Goal: Task Accomplishment & Management: Use online tool/utility

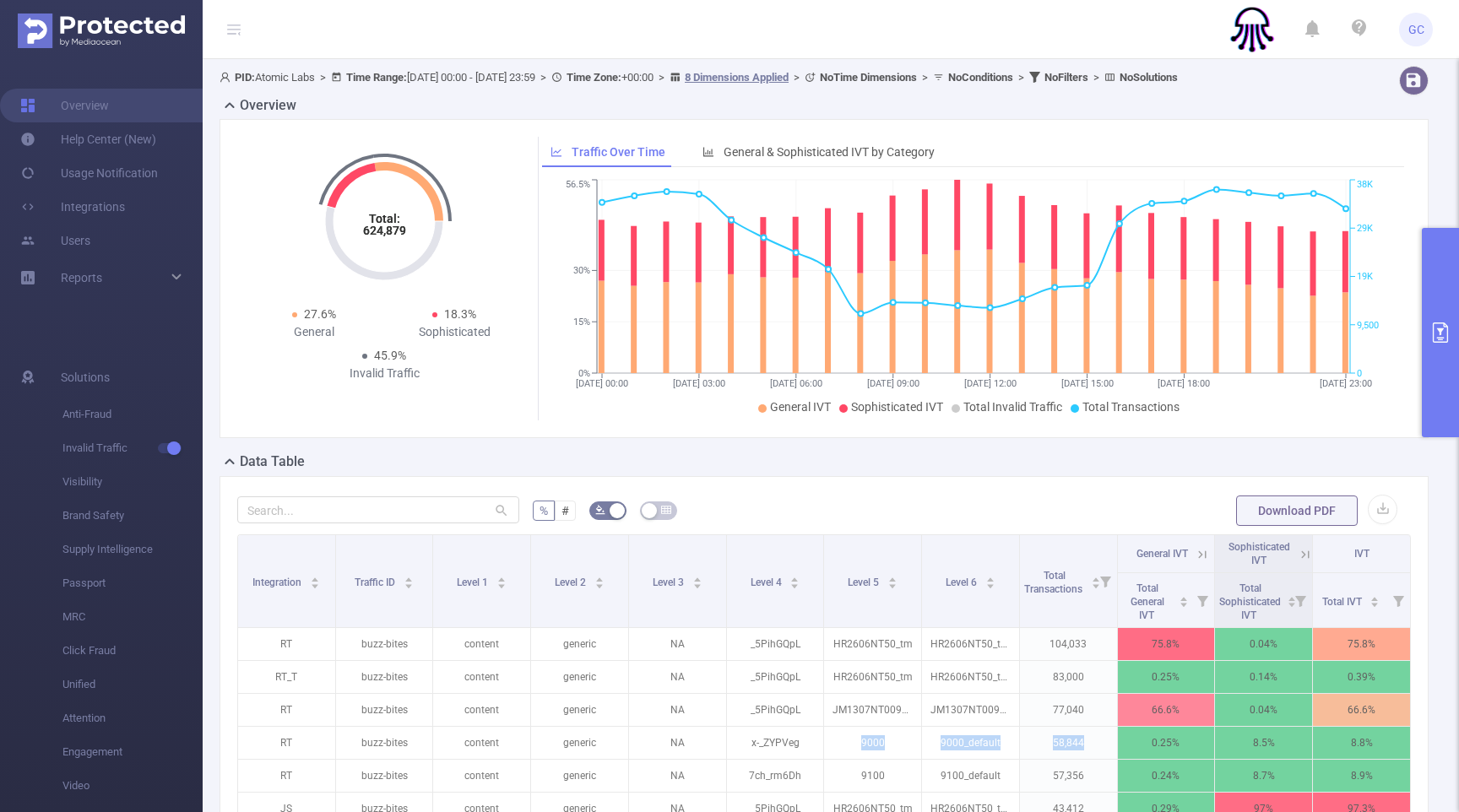
scroll to position [0, 3]
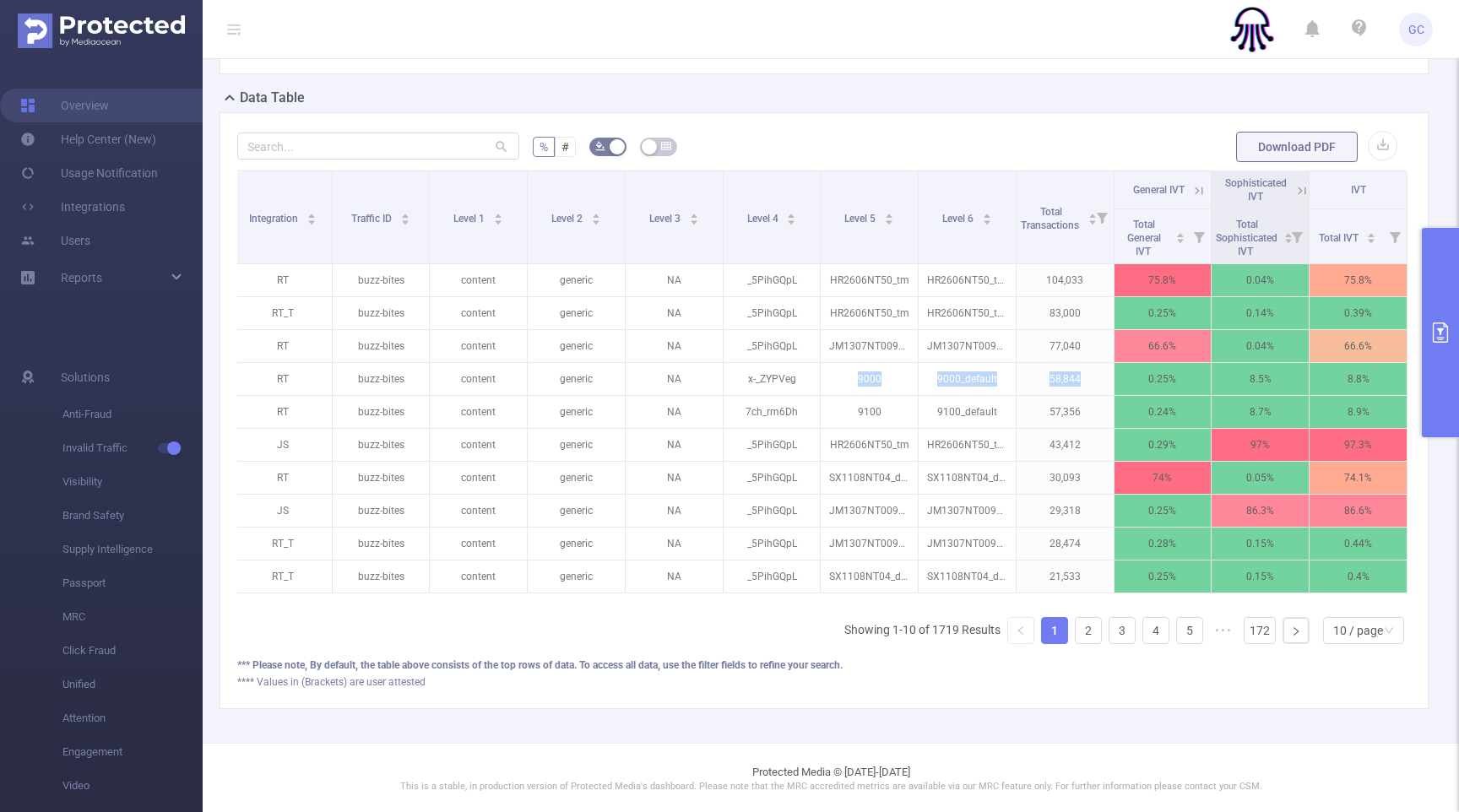
click at [1441, 305] on button "primary" at bounding box center [1440, 332] width 37 height 209
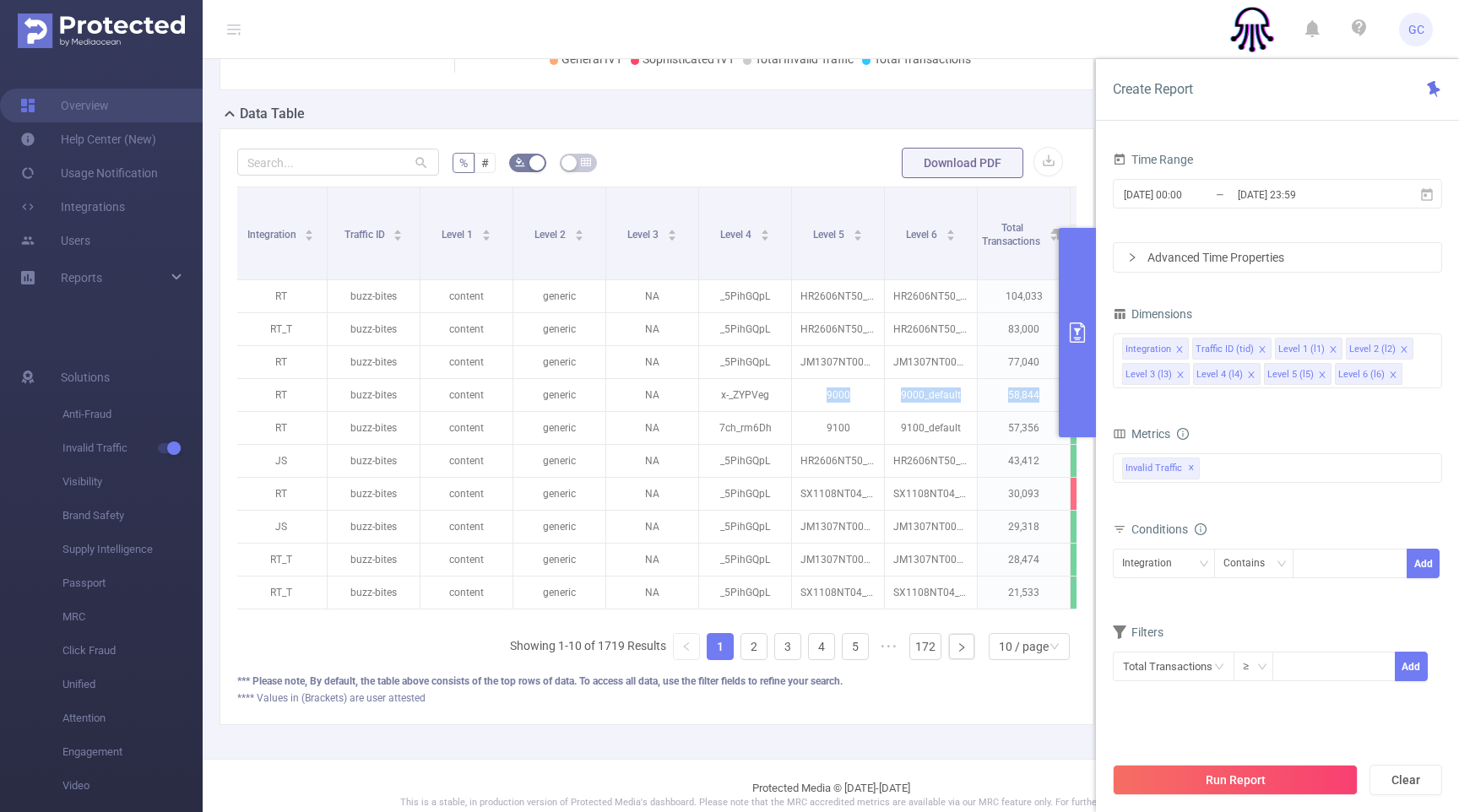
click at [1235, 789] on button "Run Report" at bounding box center [1235, 779] width 245 height 30
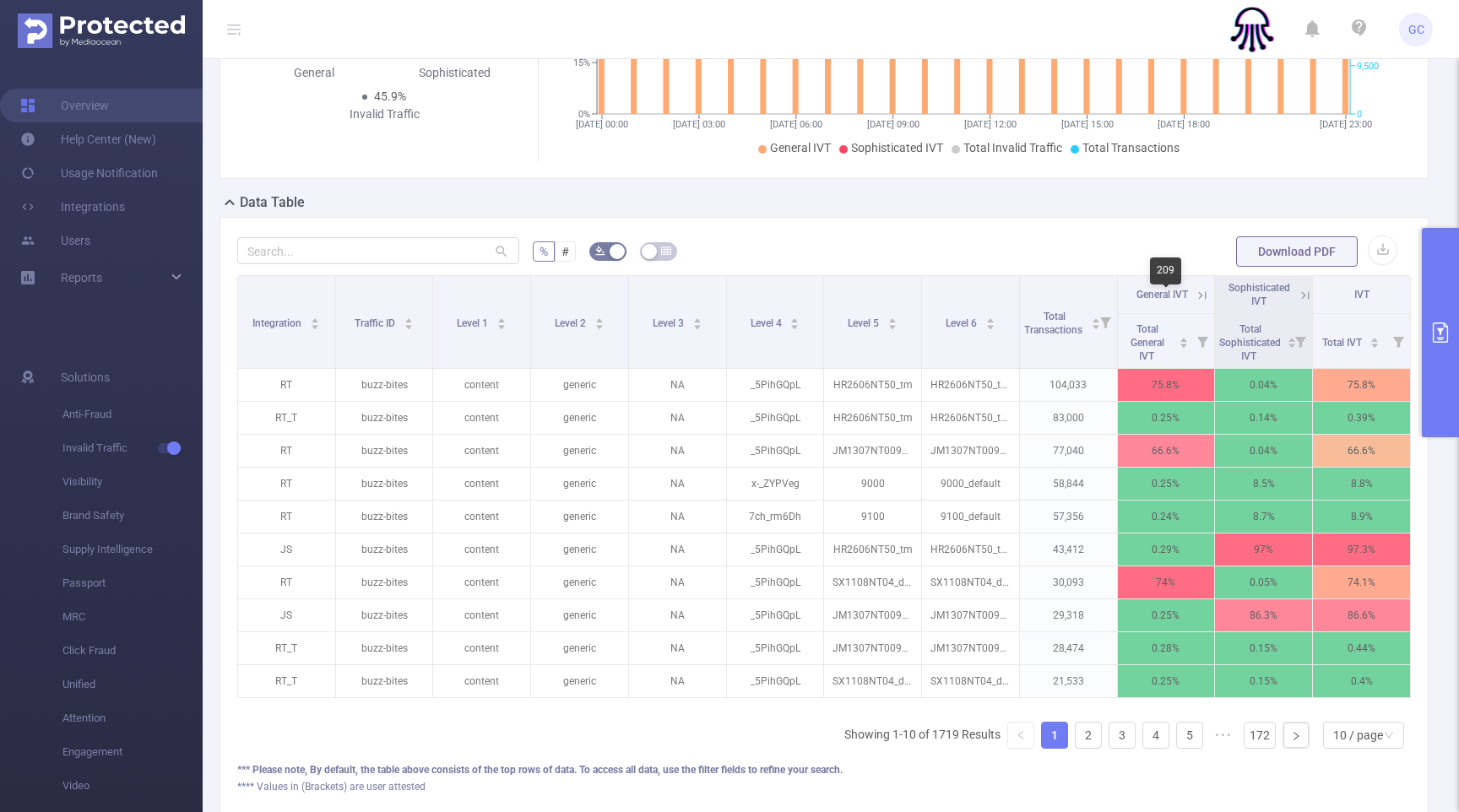
scroll to position [0, 0]
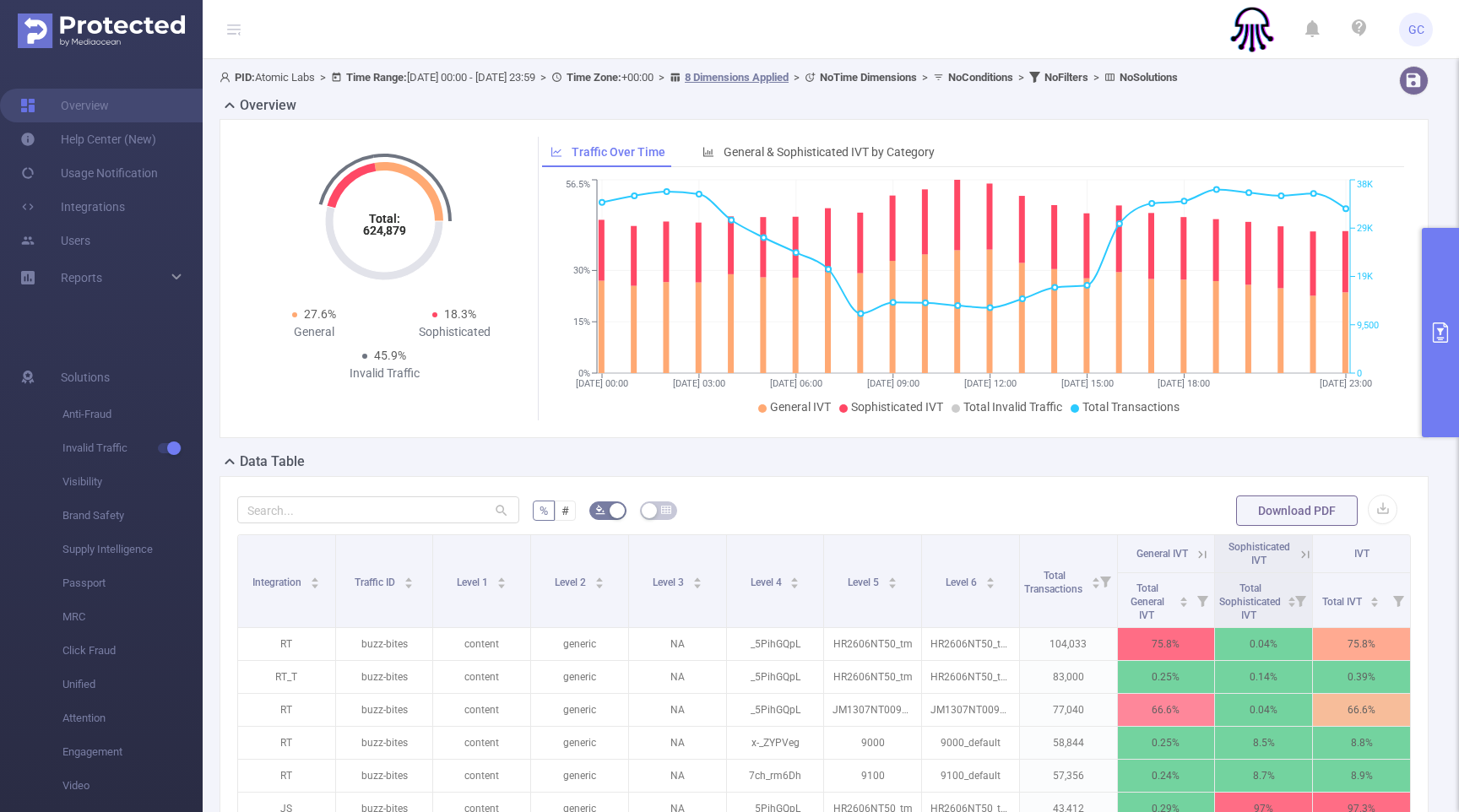
click at [1437, 347] on button "primary" at bounding box center [1440, 332] width 37 height 209
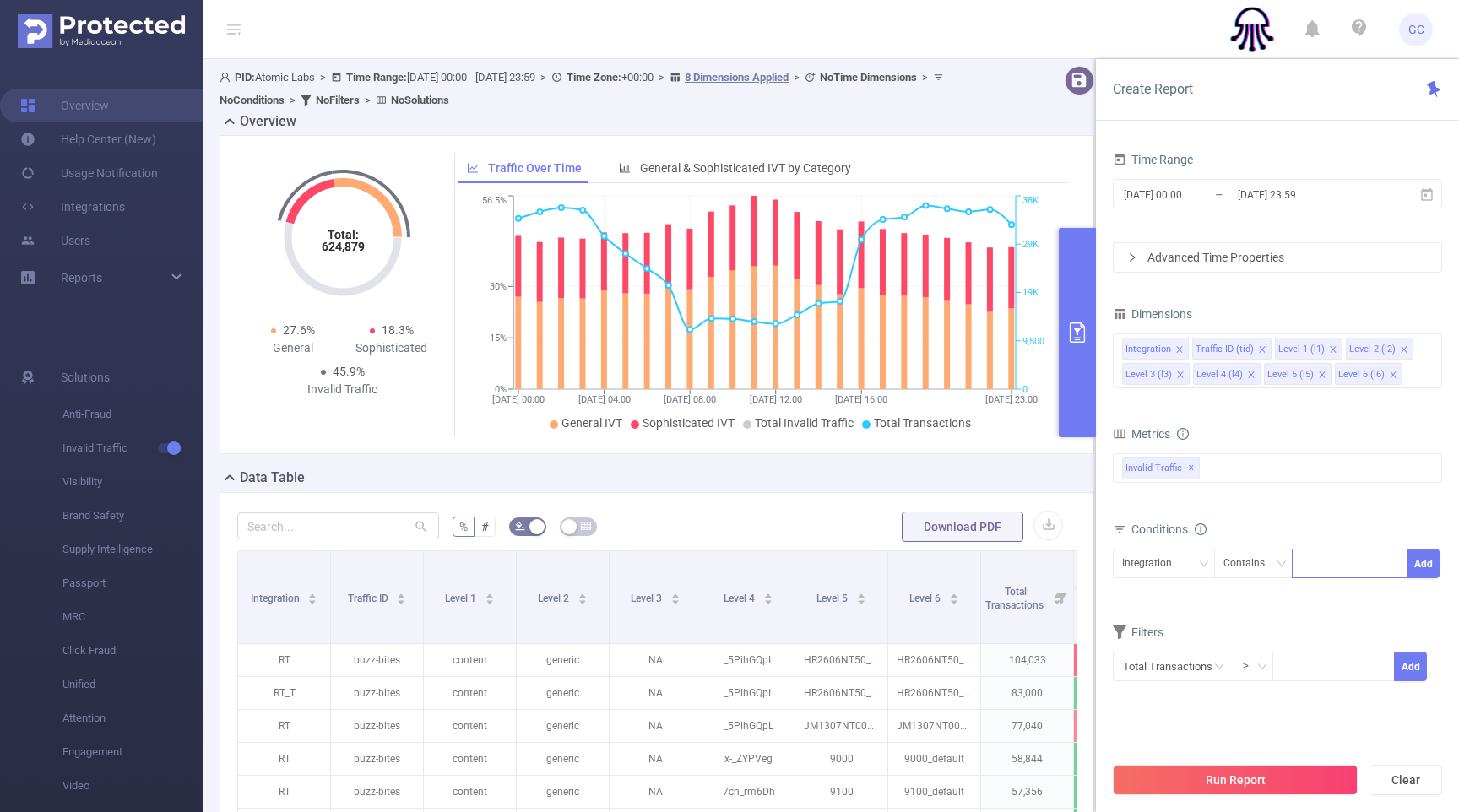
click at [1333, 561] on div at bounding box center [1350, 563] width 97 height 28
type input "buzz-i"
drag, startPoint x: 1425, startPoint y: 562, endPoint x: 1405, endPoint y: 586, distance: 31.2
click at [1424, 563] on button "Add" at bounding box center [1423, 563] width 33 height 29
click at [1236, 779] on button "Run Report" at bounding box center [1235, 779] width 245 height 30
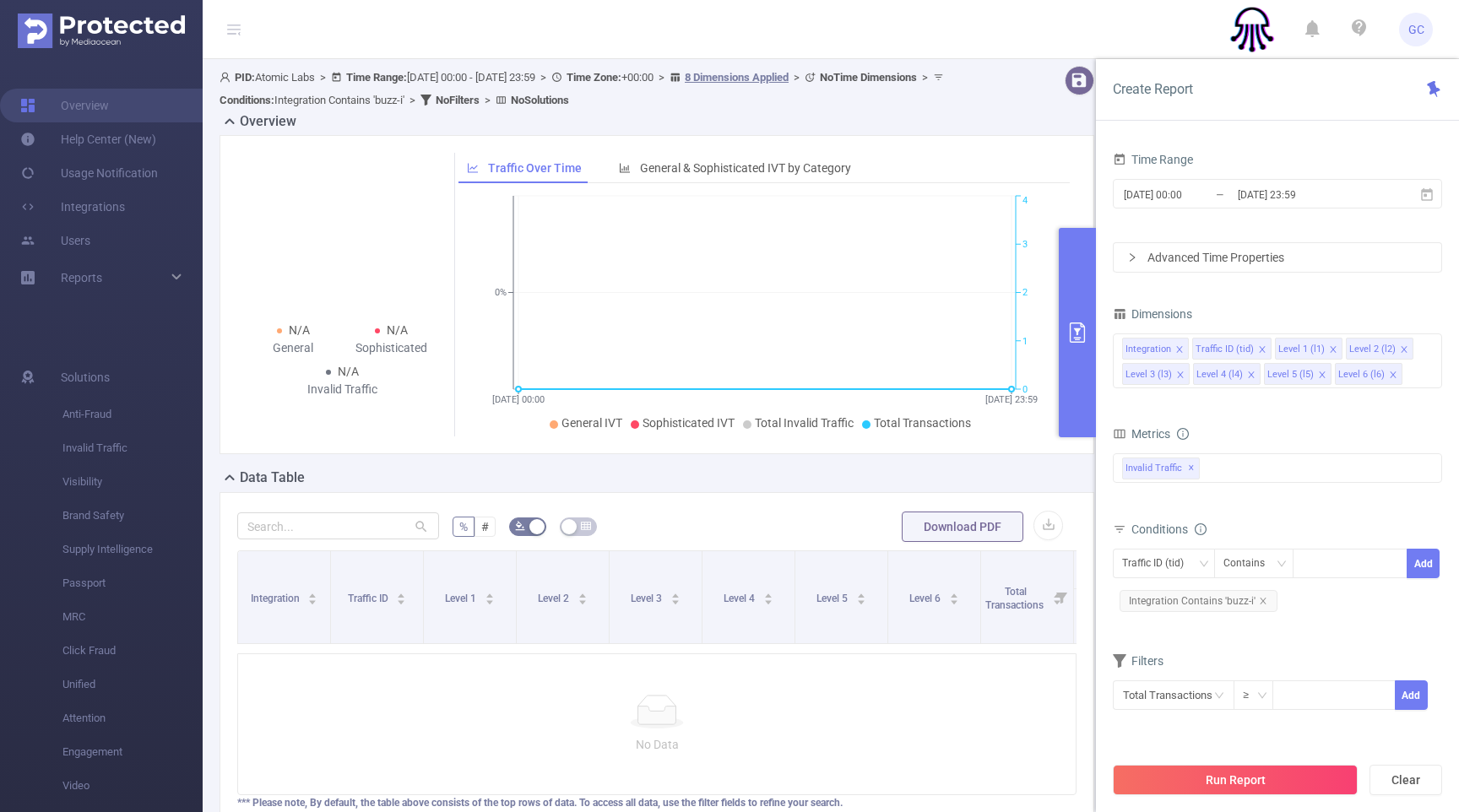
drag, startPoint x: 1075, startPoint y: 291, endPoint x: 962, endPoint y: 284, distance: 113.2
click at [1073, 291] on button "primary" at bounding box center [1077, 332] width 37 height 209
click at [1252, 779] on button "Run Report" at bounding box center [1235, 779] width 245 height 30
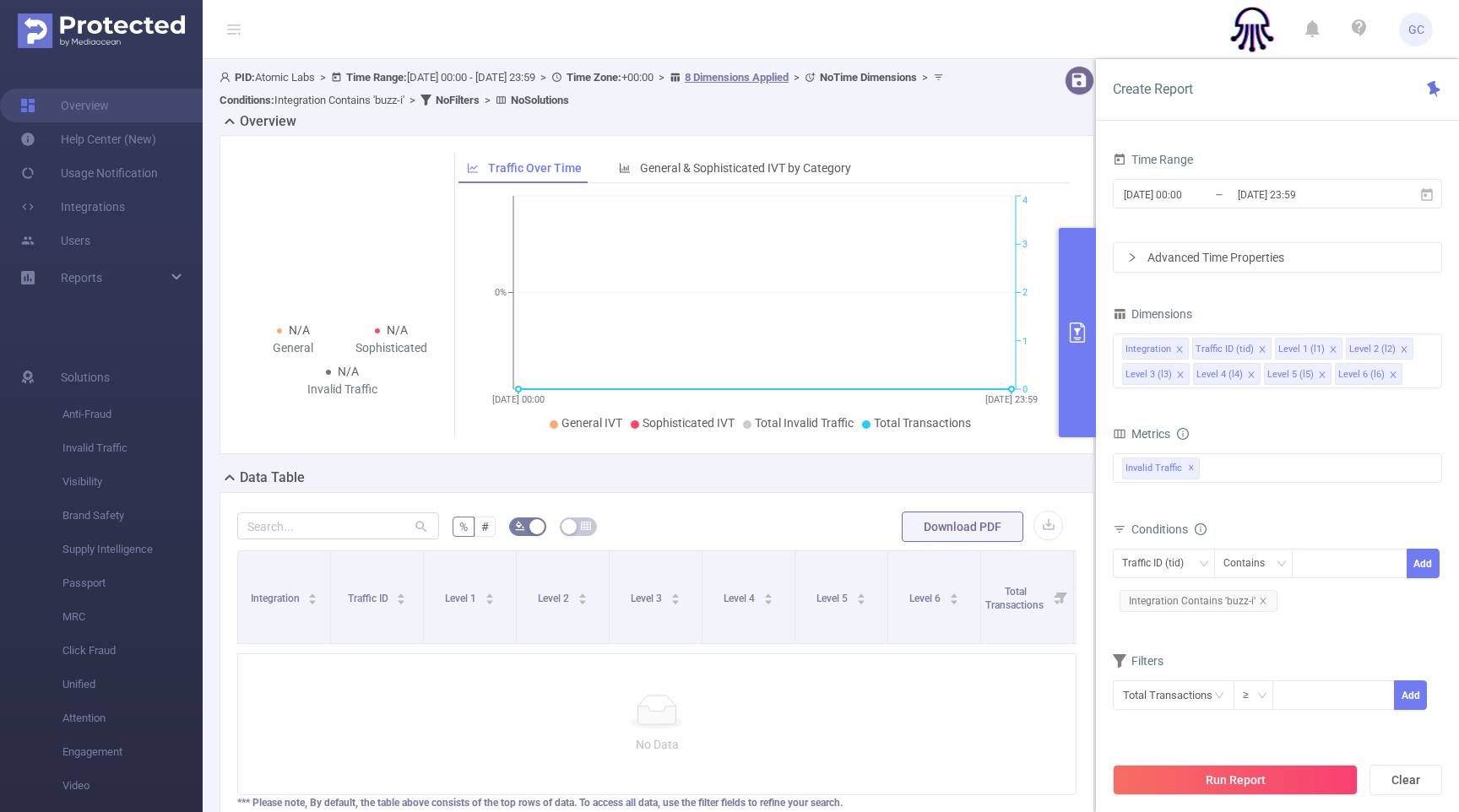
click at [1032, 126] on div "Overview" at bounding box center [663, 122] width 888 height 23
drag, startPoint x: 950, startPoint y: 123, endPoint x: 960, endPoint y: 128, distance: 11.2
click at [950, 123] on div "Overview" at bounding box center [663, 122] width 888 height 23
